Goal: Download file/media

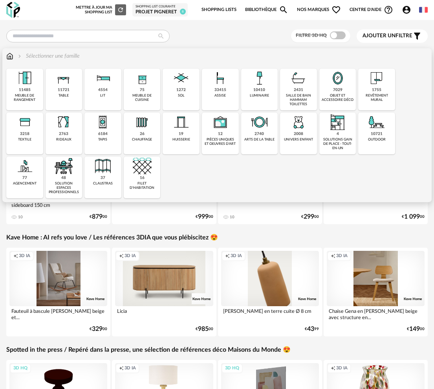
click at [260, 85] on img at bounding box center [259, 78] width 19 height 19
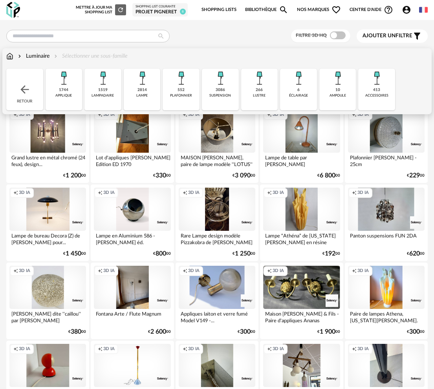
click at [103, 90] on div "1519" at bounding box center [102, 90] width 9 height 5
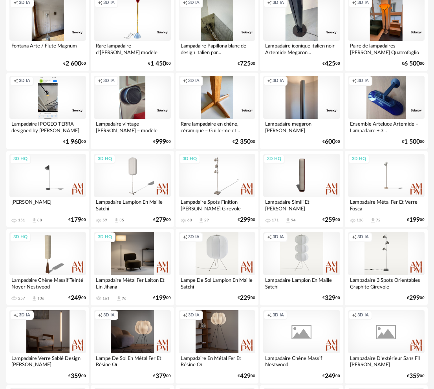
scroll to position [118, 0]
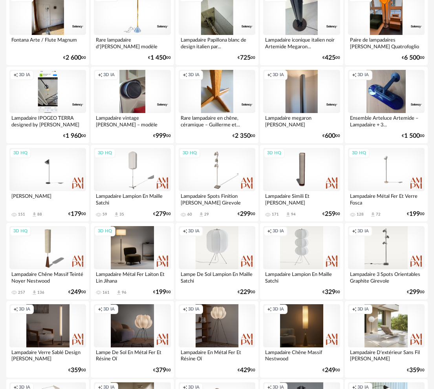
click at [126, 252] on div "3D HQ" at bounding box center [132, 247] width 77 height 43
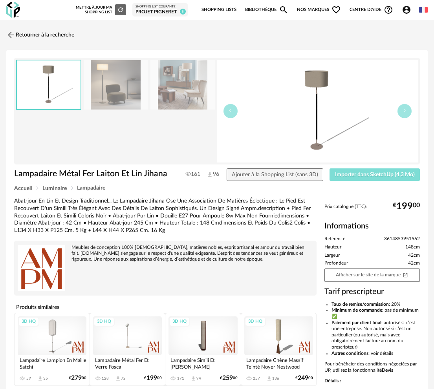
click at [373, 176] on span "Importer dans SketchUp (4,3 Mo)" at bounding box center [375, 174] width 80 height 5
click at [6, 34] on div "Retourner à la recherche Lampadaire Métal Fer Laiton Et Lin Jihana Lampadaire M…" at bounding box center [217, 241] width 434 height 431
click at [12, 37] on img at bounding box center [10, 34] width 11 height 11
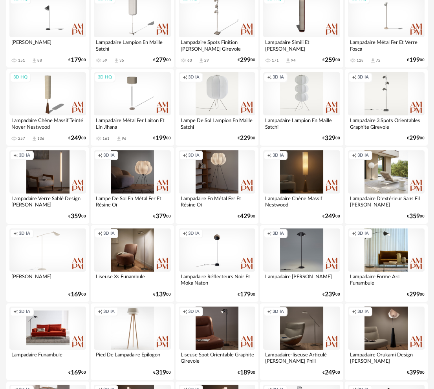
scroll to position [235, 0]
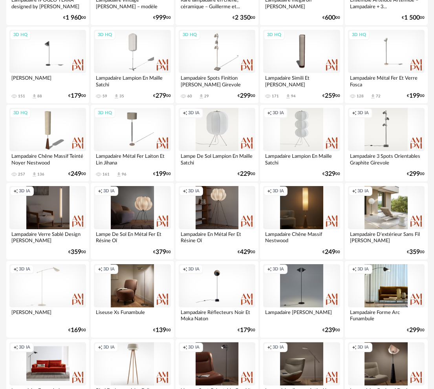
click at [110, 165] on div "Lampadaire Métal Fer Laiton Et Lin Jihana" at bounding box center [132, 159] width 77 height 16
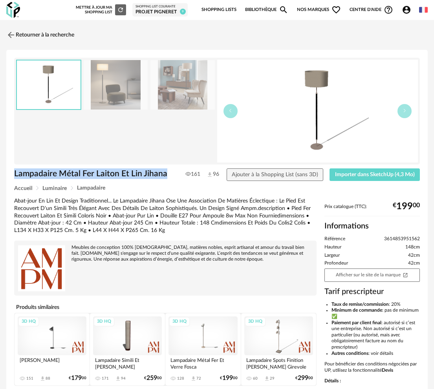
drag, startPoint x: 166, startPoint y: 174, endPoint x: 14, endPoint y: 171, distance: 151.9
click at [14, 171] on div "Lampadaire Métal Fer Laiton Et Lin Jihana" at bounding box center [96, 176] width 172 height 17
copy h1 "Lampadaire Métal Fer Laiton Et Lin Jihana"
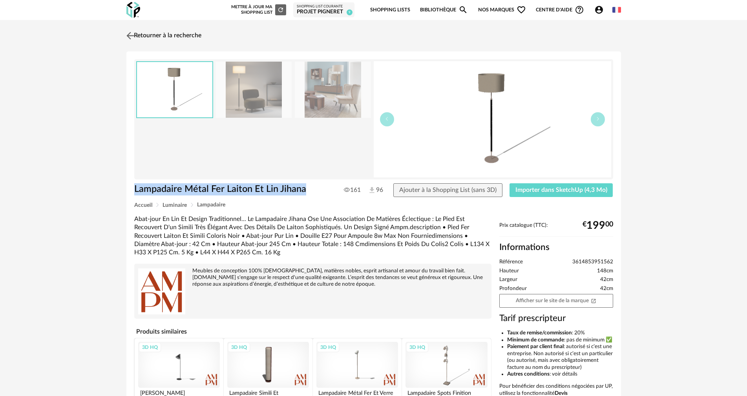
click at [133, 40] on img at bounding box center [129, 35] width 11 height 11
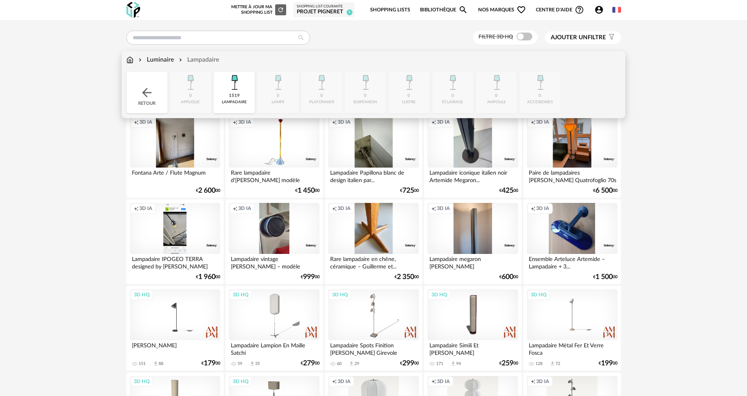
click at [158, 61] on div "Luminaire" at bounding box center [155, 59] width 37 height 9
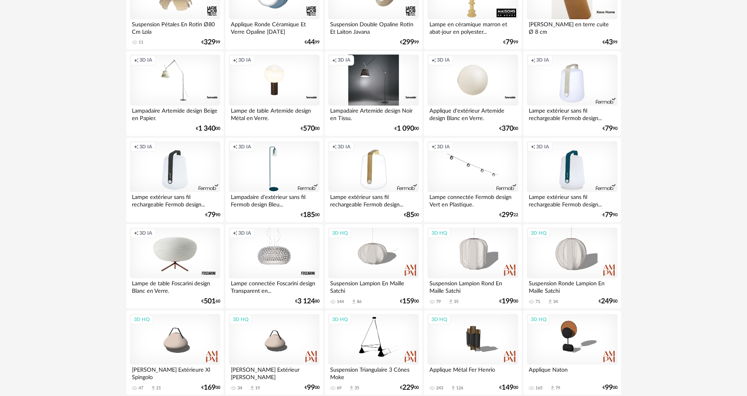
scroll to position [1177, 0]
